Goal: Information Seeking & Learning: Learn about a topic

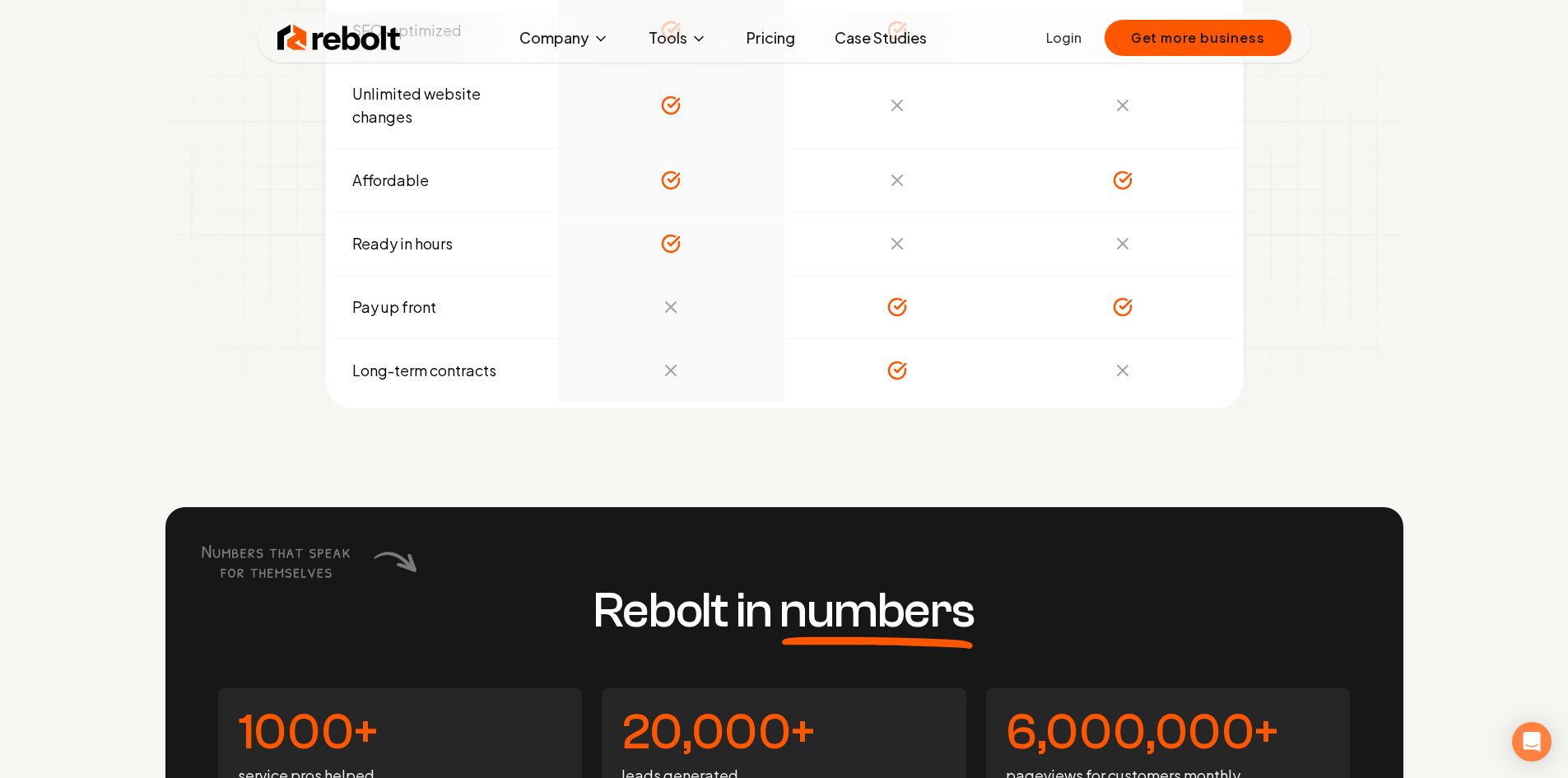
scroll to position [6338, 0]
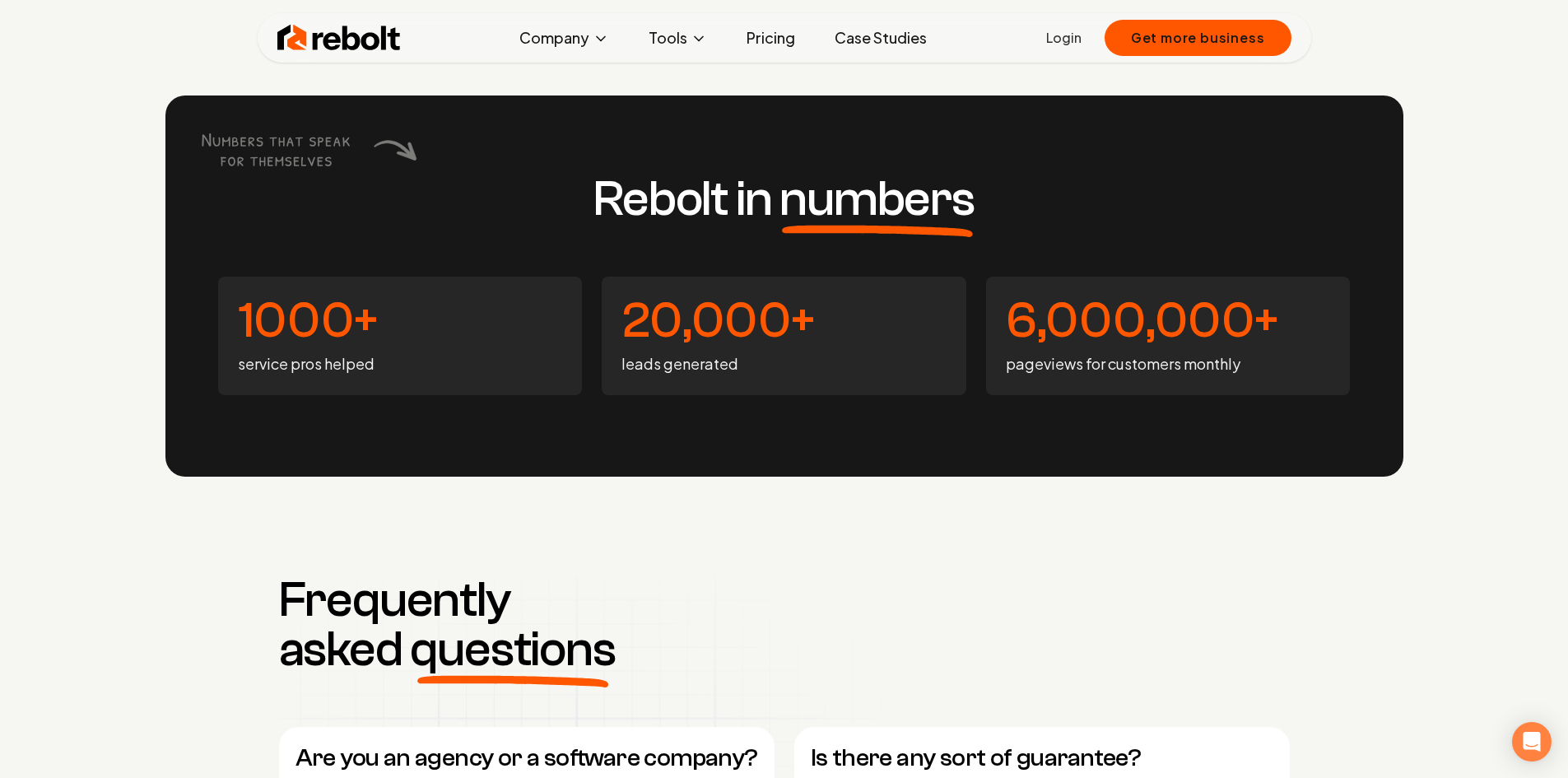
click at [861, 38] on link "Case Studies" at bounding box center [881, 38] width 118 height 33
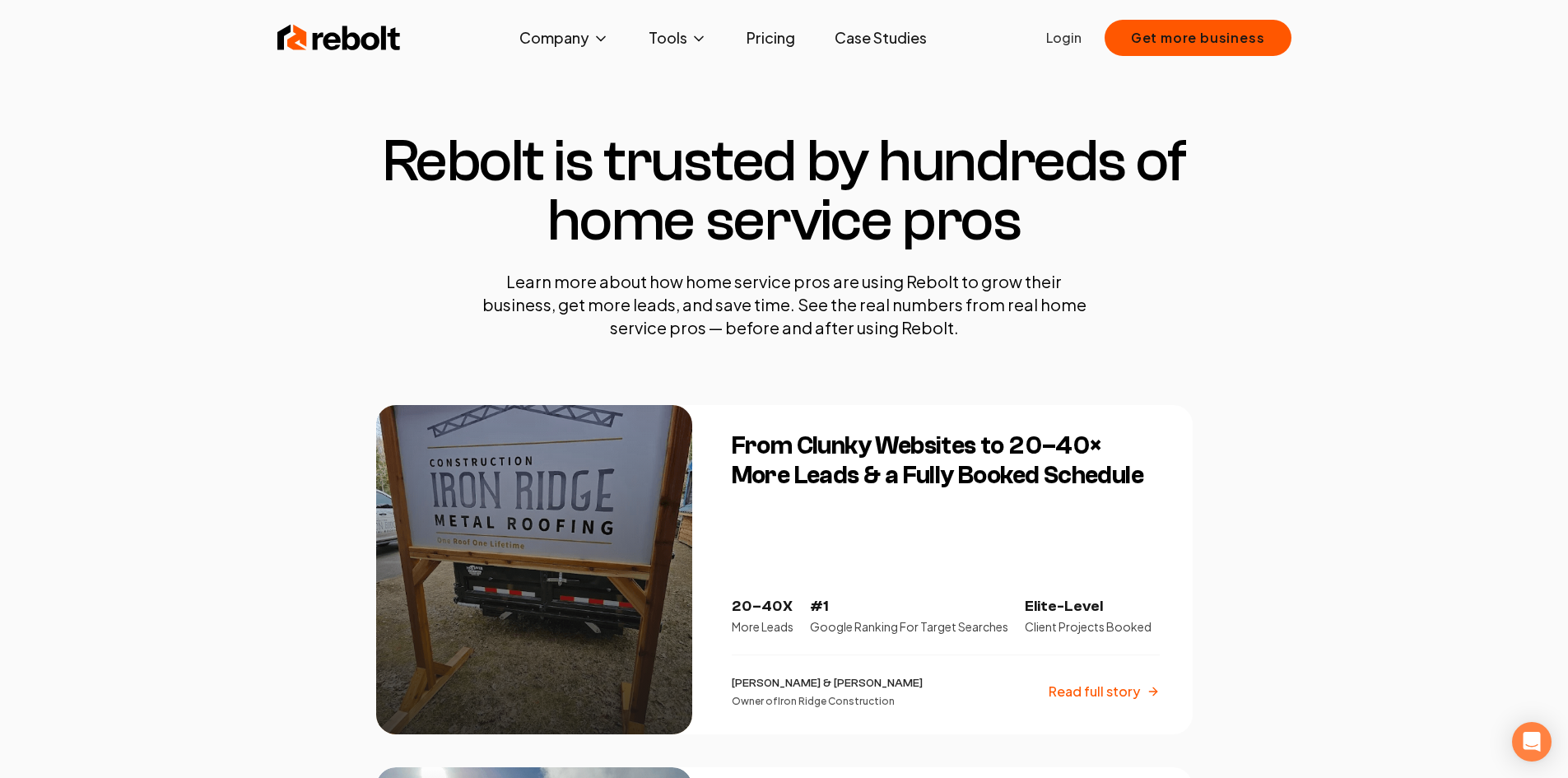
click at [802, 466] on h3 "From Clunky Websites to 20–40× More Leads & a Fully Booked Schedule" at bounding box center [946, 461] width 428 height 60
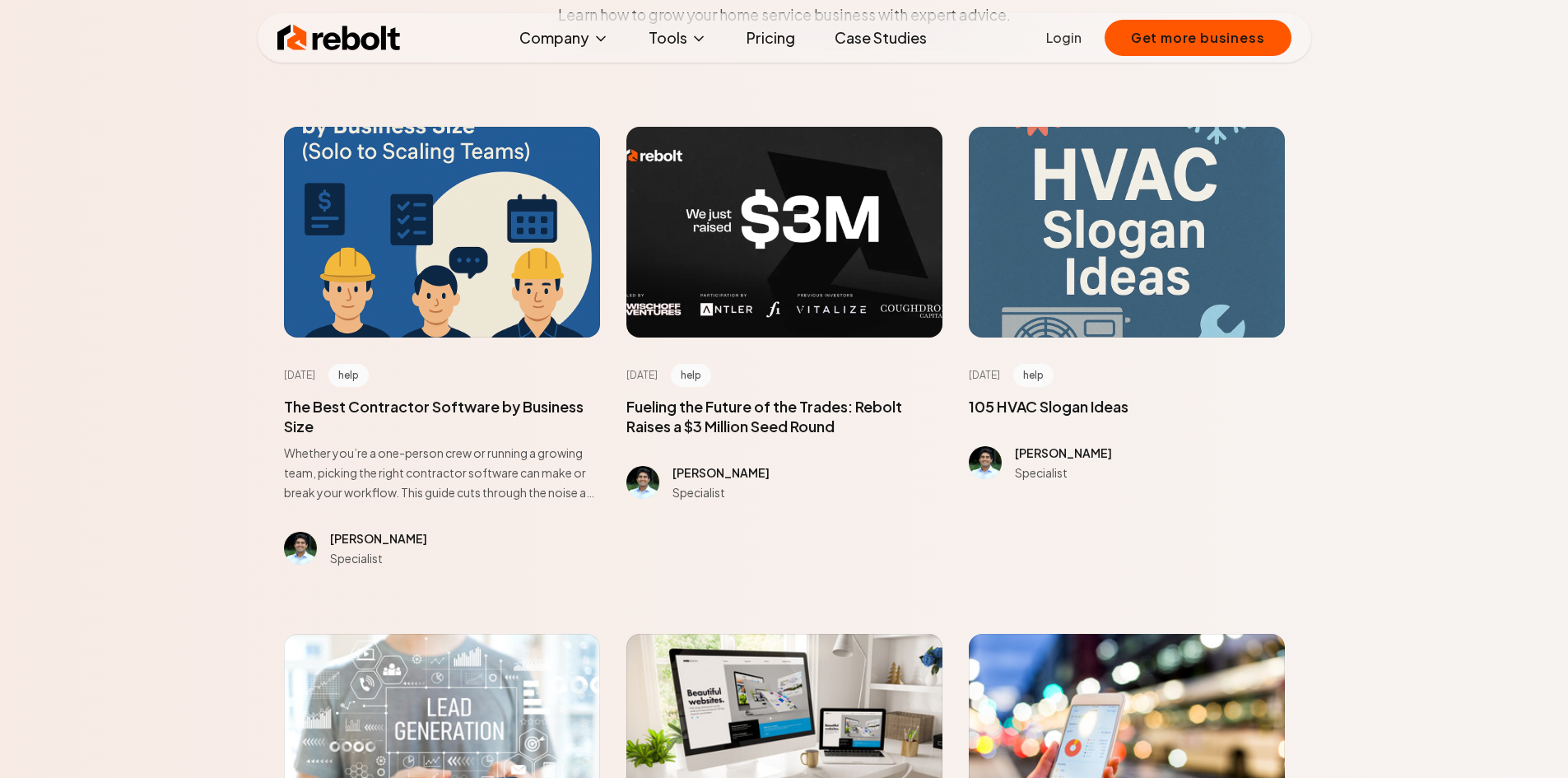
scroll to position [329, 0]
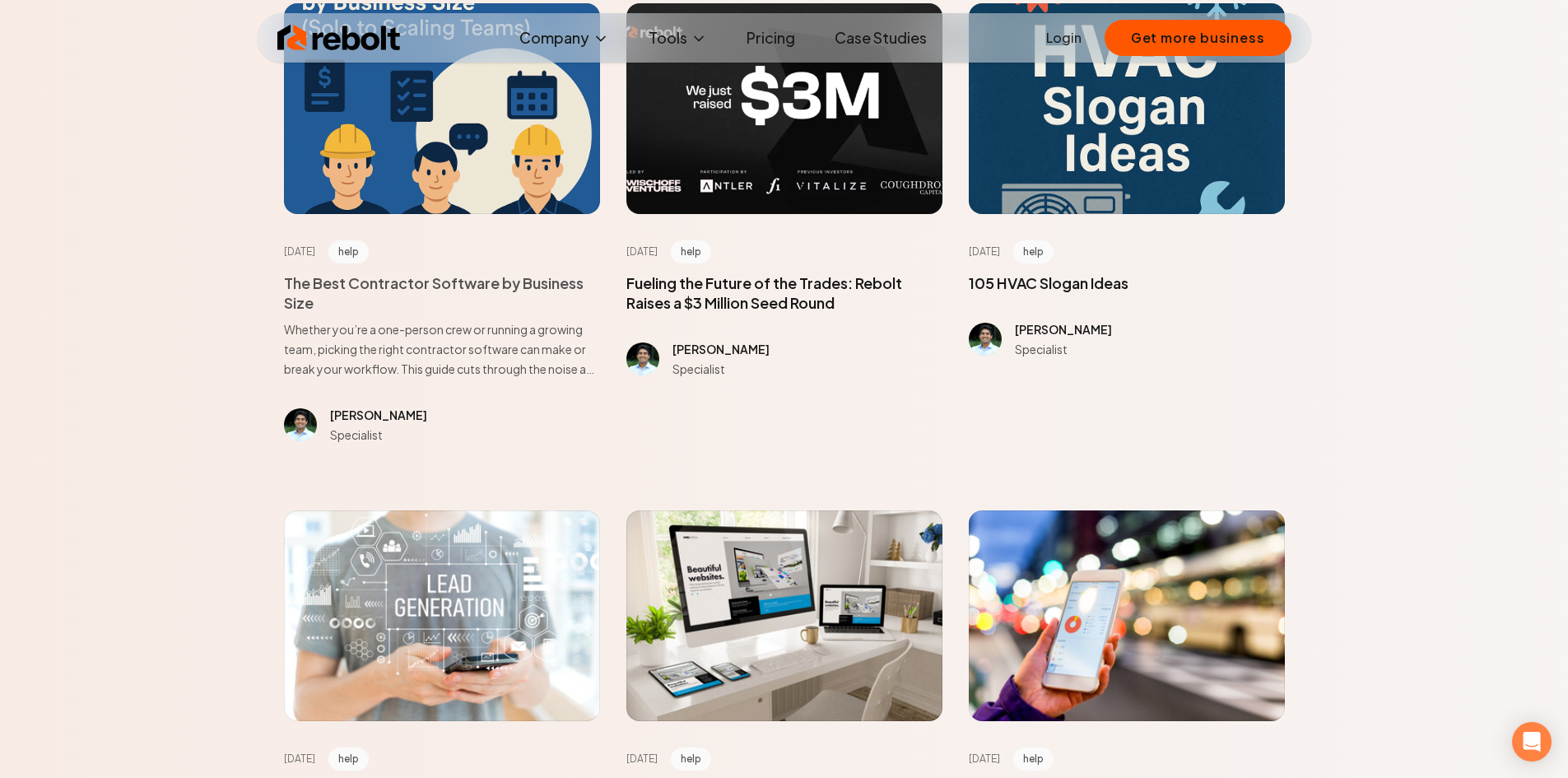
click at [416, 288] on span at bounding box center [442, 326] width 316 height 105
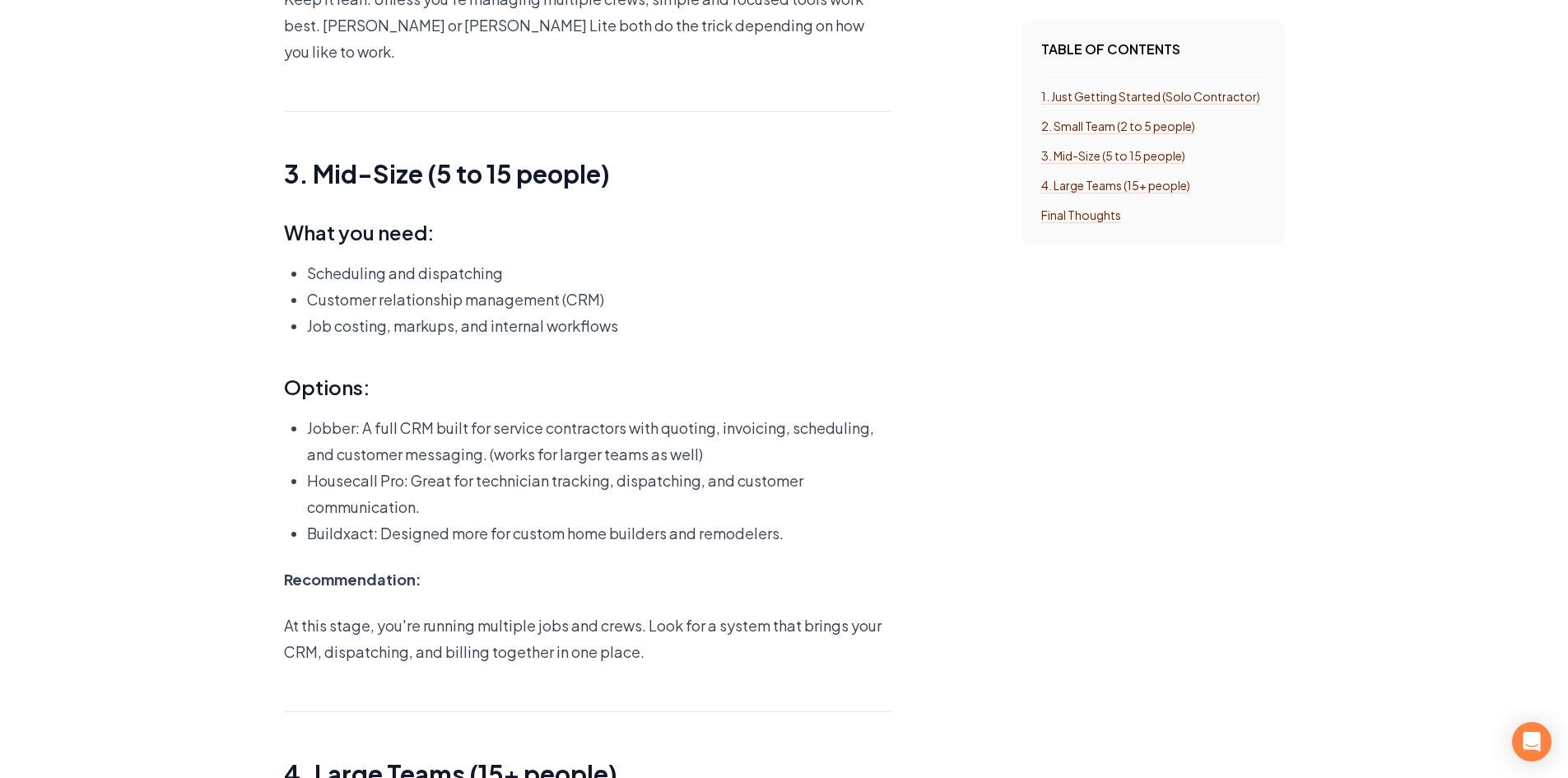
scroll to position [3210, 0]
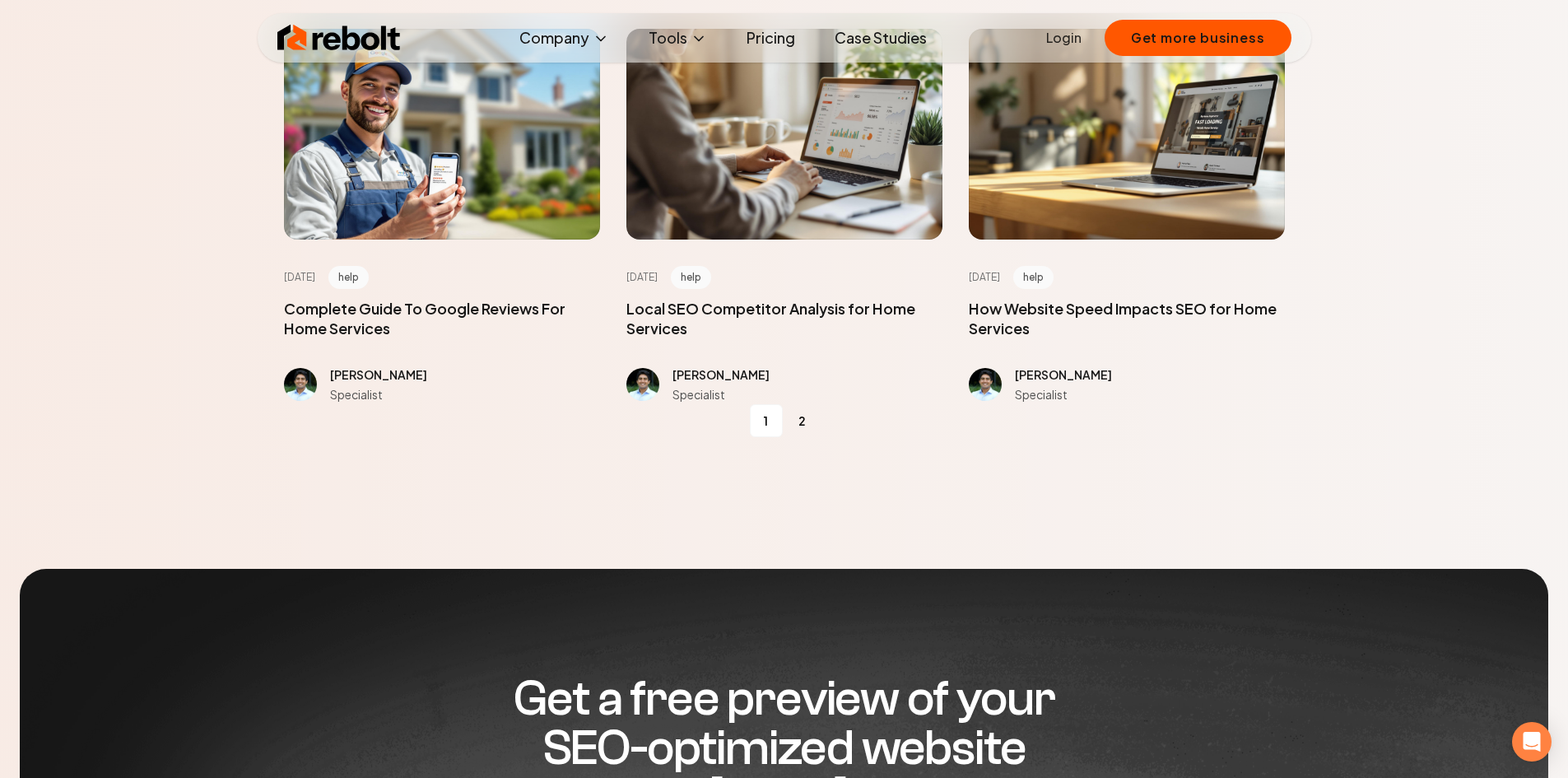
scroll to position [2305, 0]
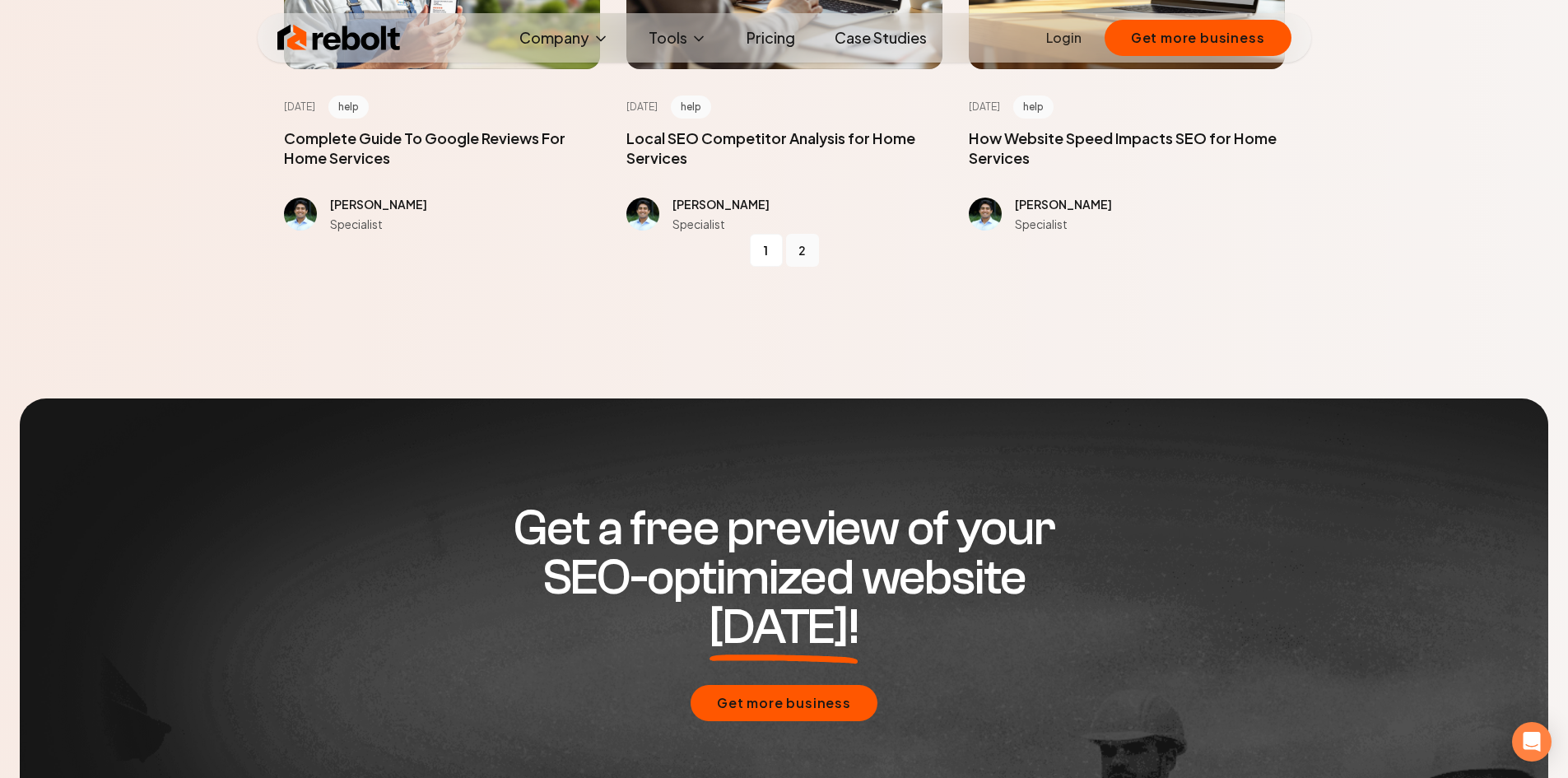
click at [802, 256] on link "2" at bounding box center [803, 250] width 33 height 33
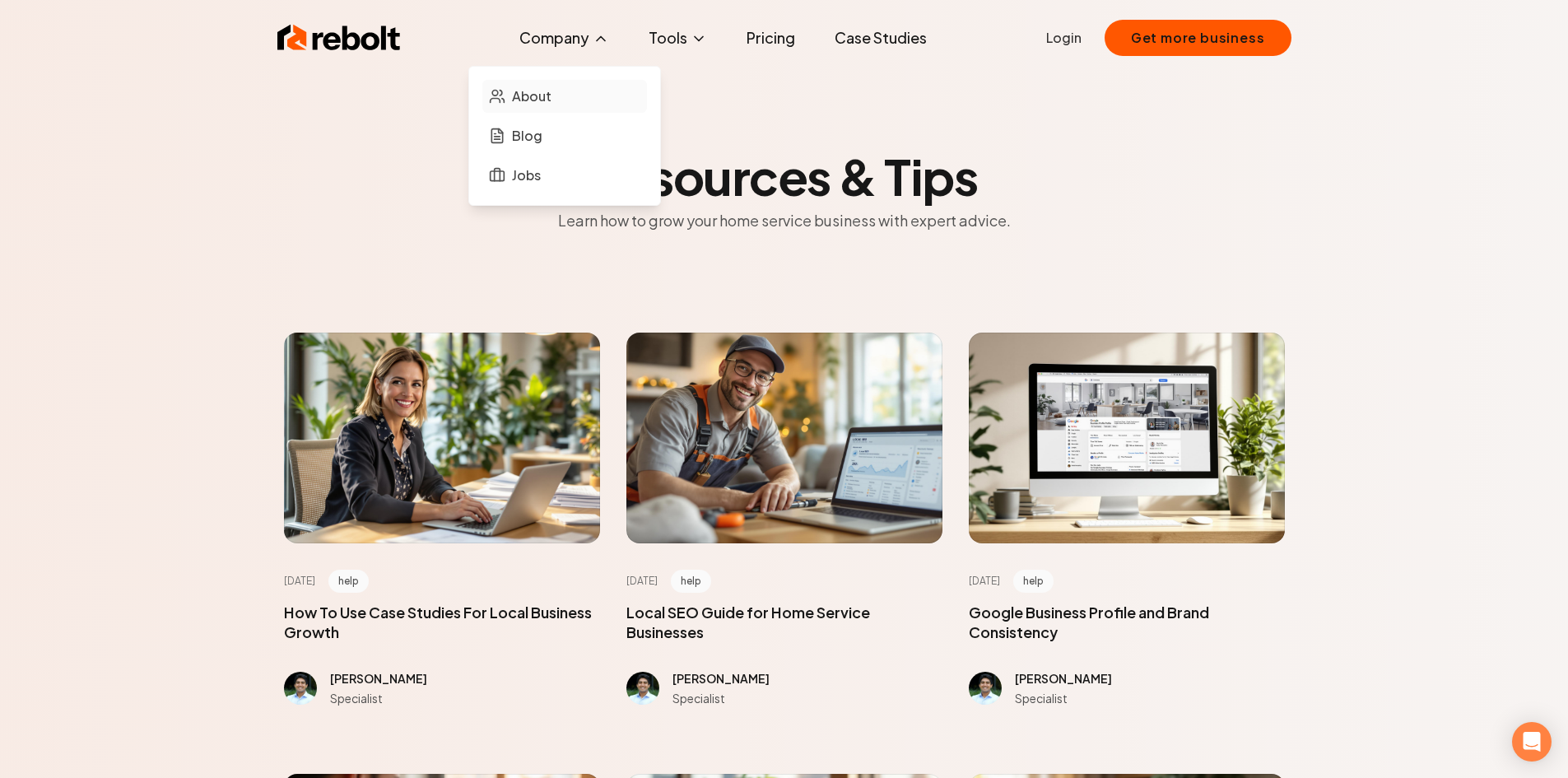
click at [559, 99] on link "About" at bounding box center [564, 97] width 165 height 33
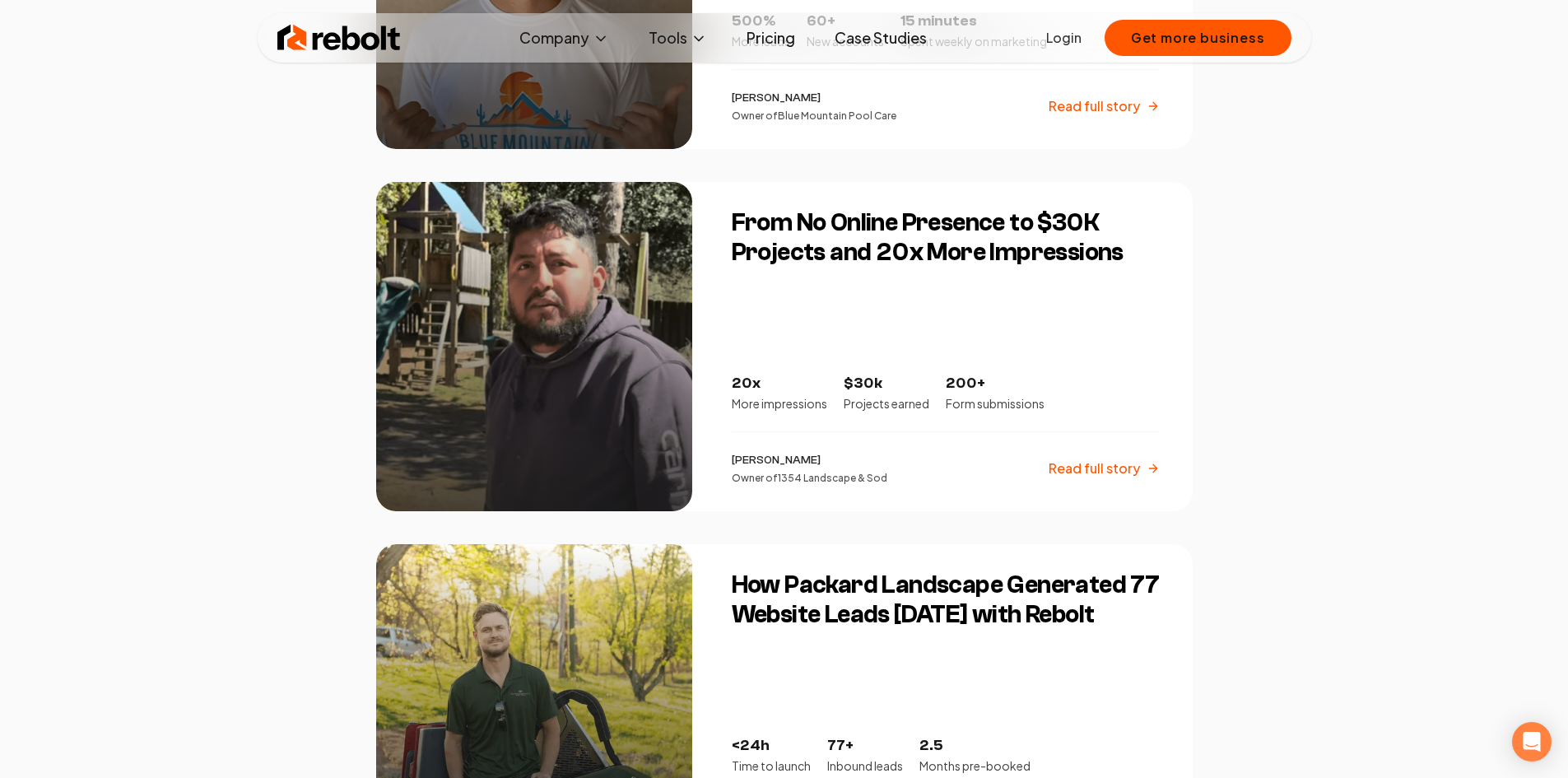
scroll to position [2387, 0]
